Goal: Information Seeking & Learning: Learn about a topic

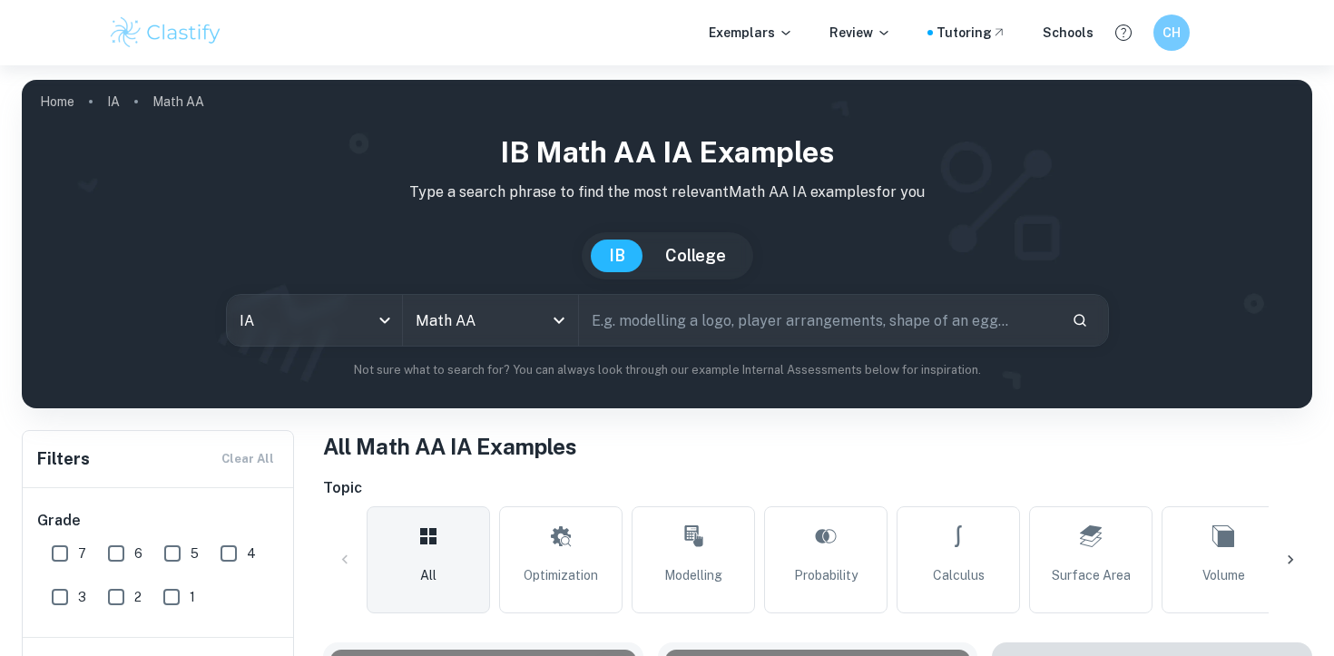
scroll to position [2151, 0]
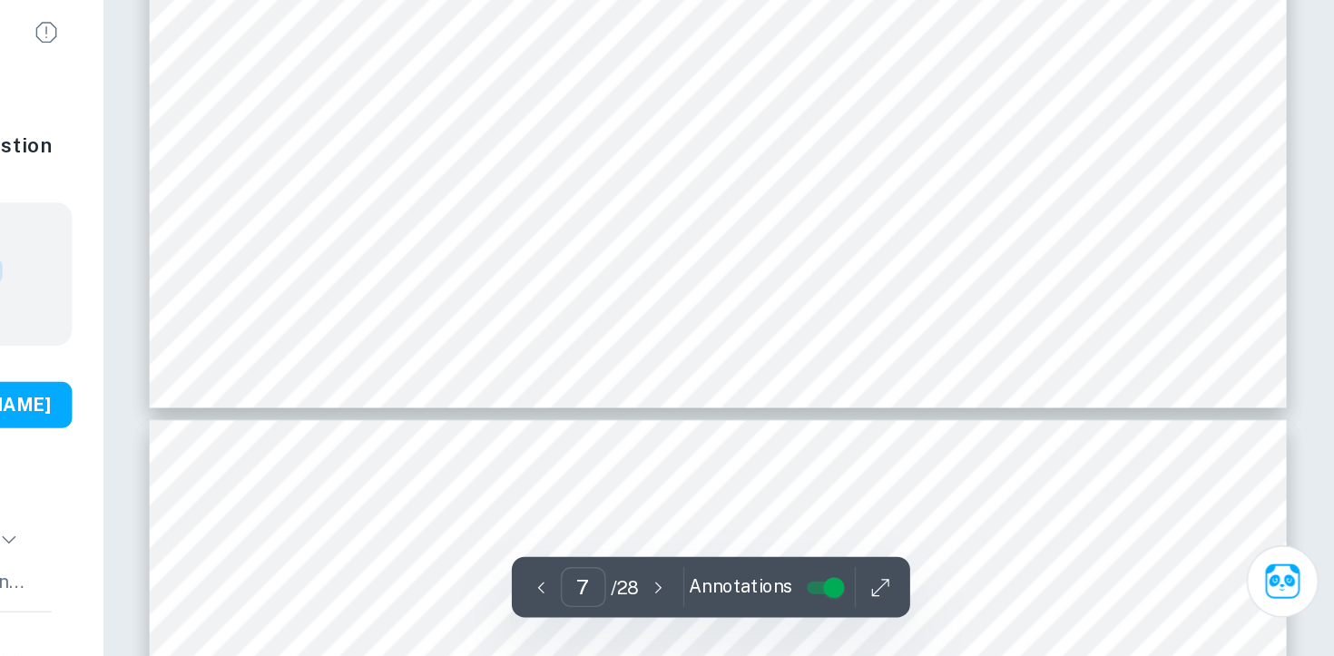
scroll to position [7357, 0]
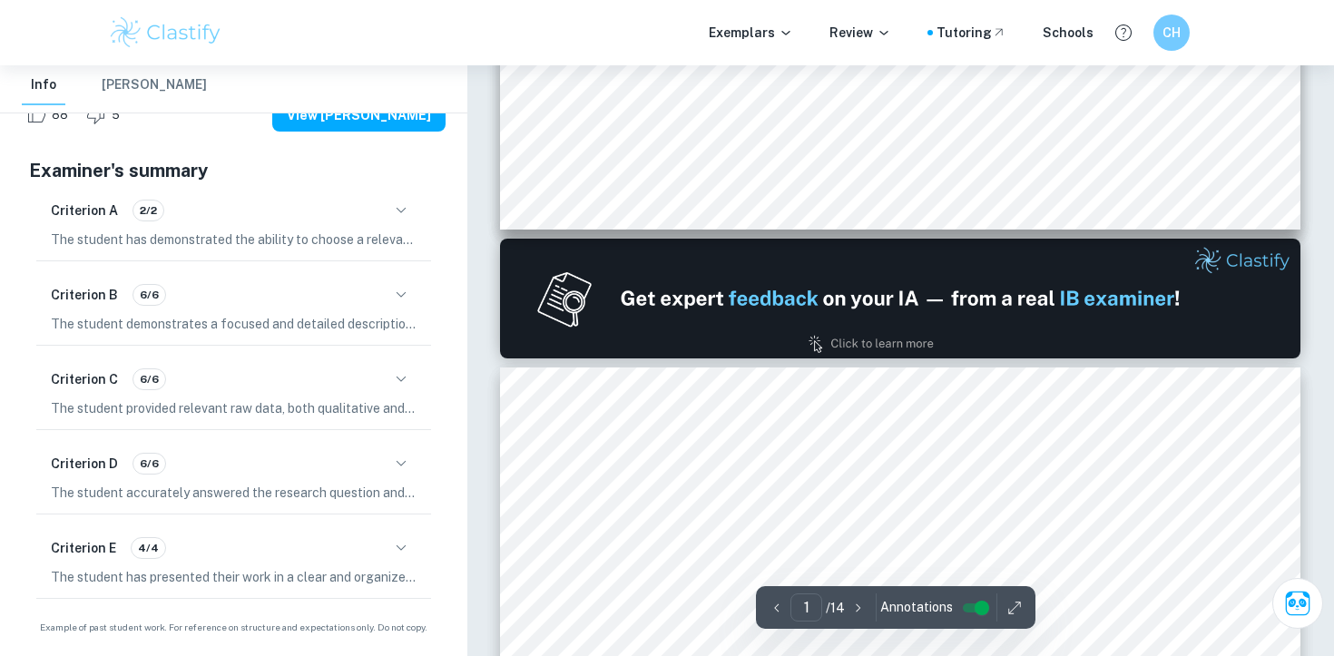
scroll to position [514, 0]
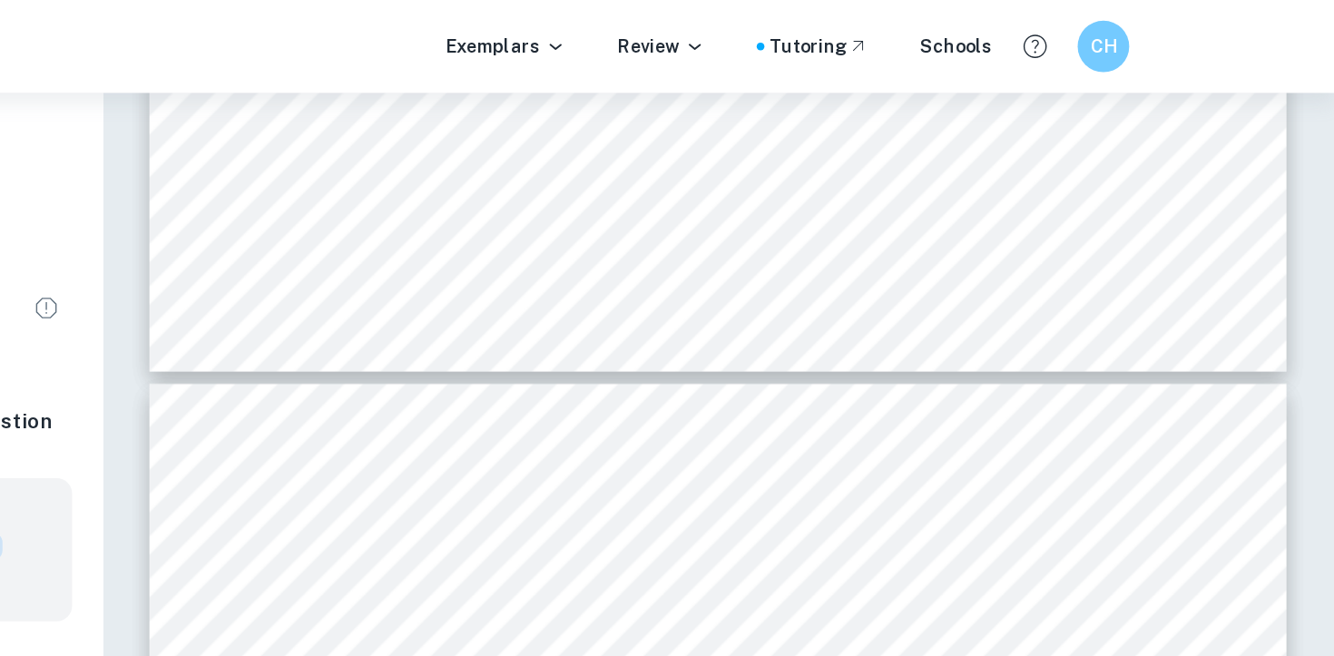
scroll to position [4667, 0]
